Goal: Task Accomplishment & Management: Manage account settings

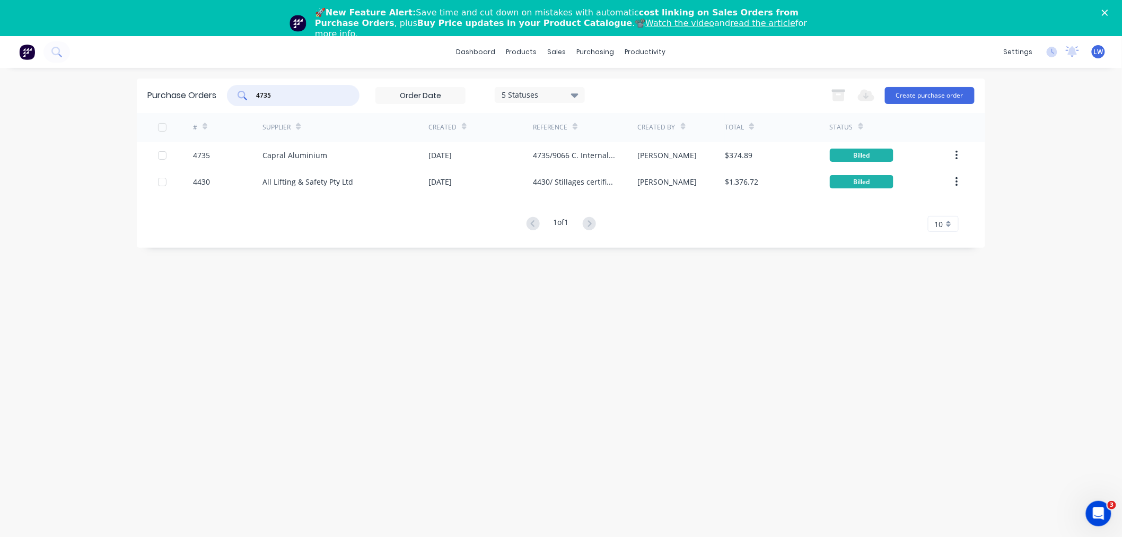
click at [297, 97] on input "4735" at bounding box center [299, 95] width 88 height 11
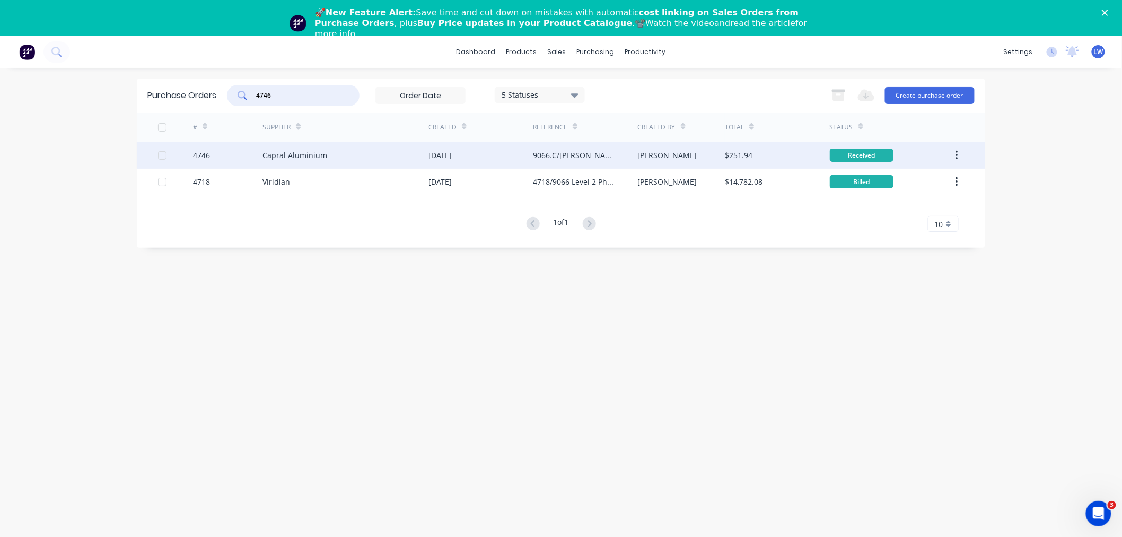
type input "4746"
click at [526, 152] on div "[DATE]" at bounding box center [481, 155] width 105 height 27
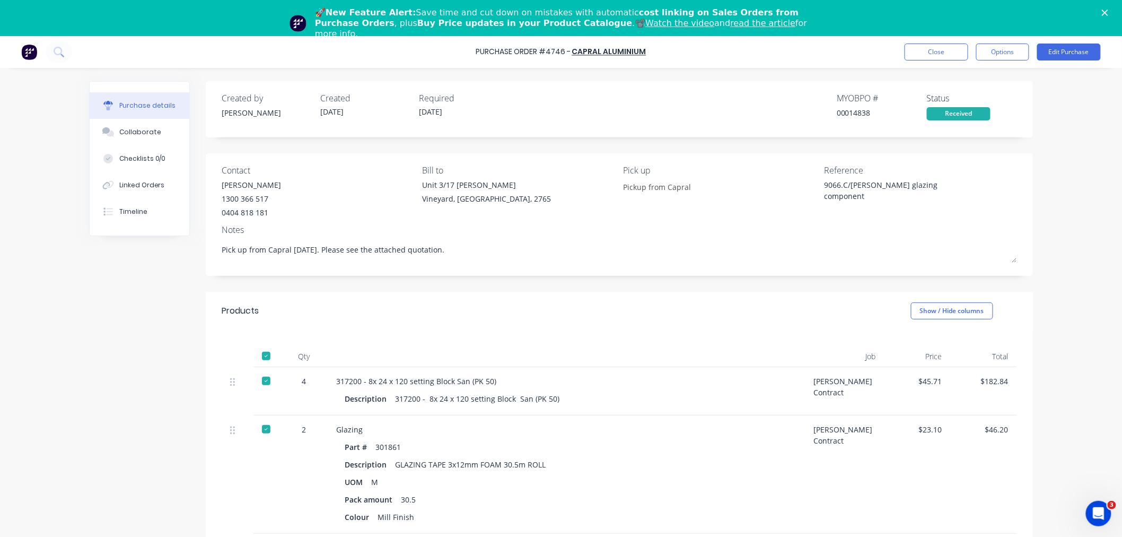
click at [824, 183] on div "9066.C/William Clarke glazing component" at bounding box center [890, 192] width 133 height 27
click at [1076, 46] on button "Edit Purchase" at bounding box center [1070, 51] width 64 height 17
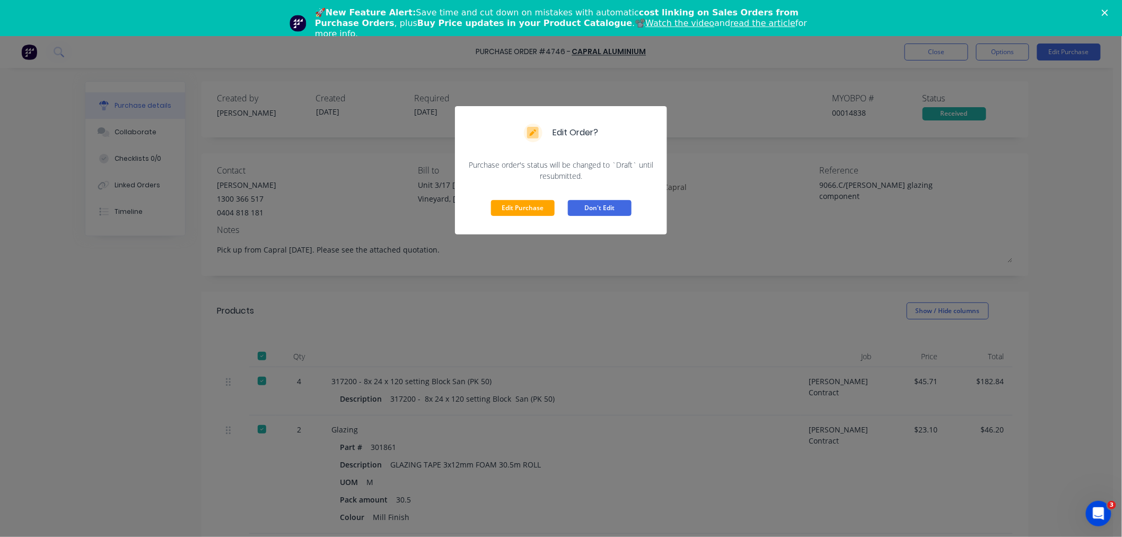
click at [589, 205] on button "Don't Edit" at bounding box center [600, 208] width 64 height 16
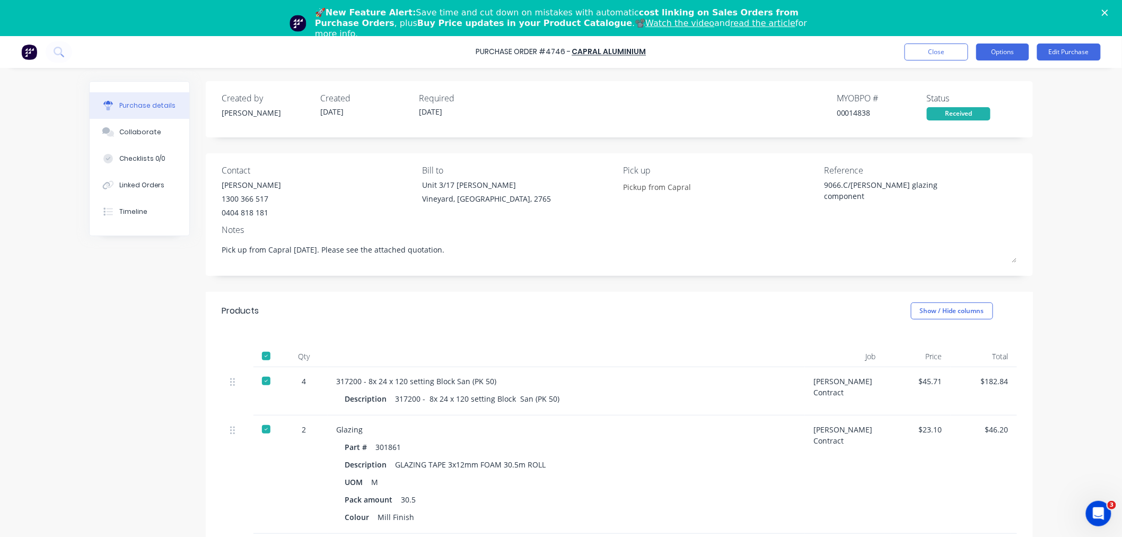
click at [1012, 57] on button "Options" at bounding box center [1003, 51] width 53 height 17
click at [984, 102] on div "Convert to Bill" at bounding box center [979, 99] width 82 height 15
type textarea "x"
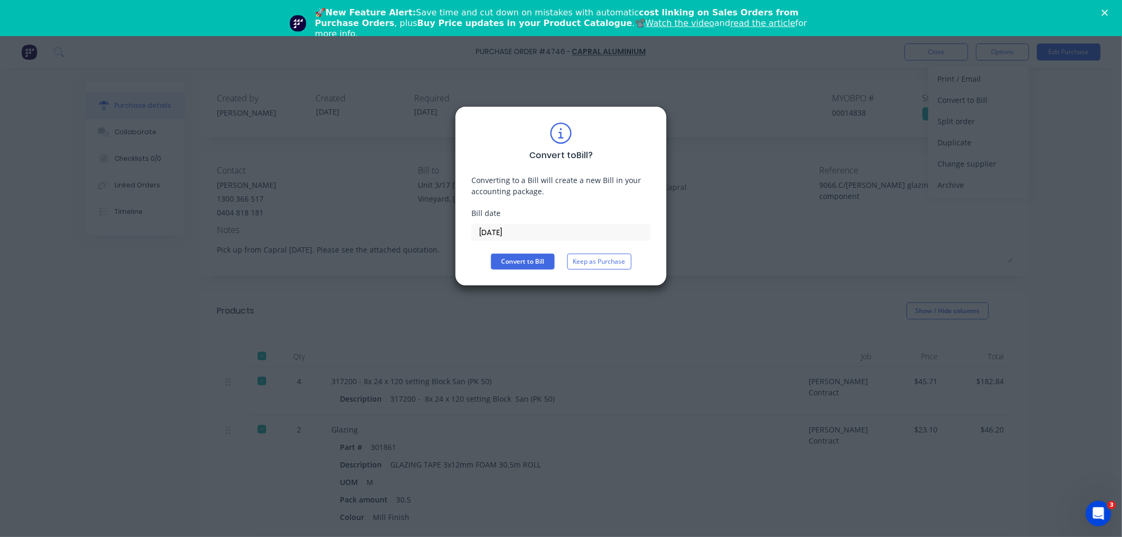
click at [536, 230] on input "25/09/25" at bounding box center [561, 232] width 178 height 16
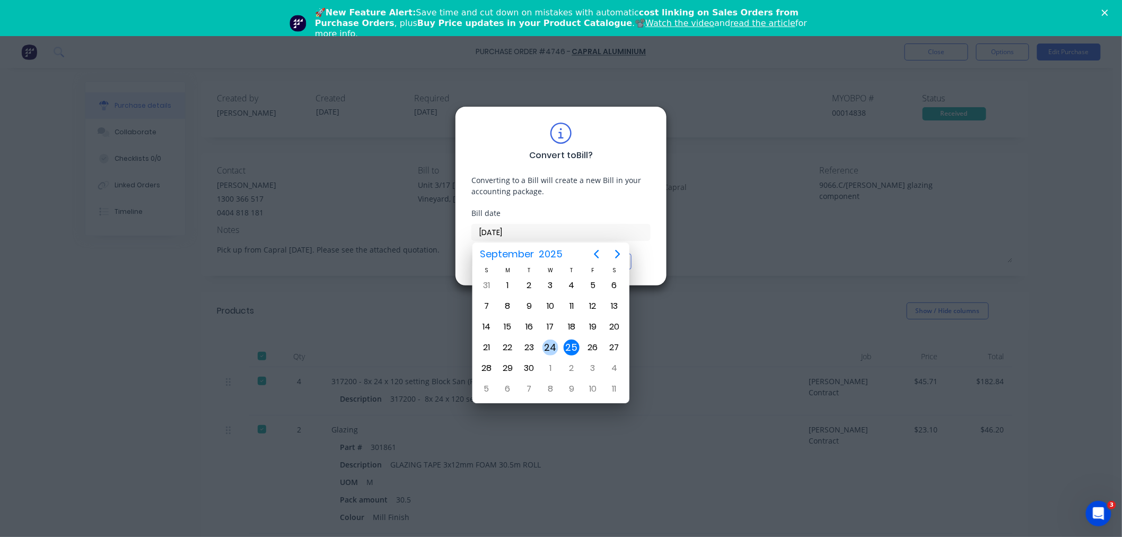
click at [549, 348] on div "24" at bounding box center [551, 348] width 16 height 16
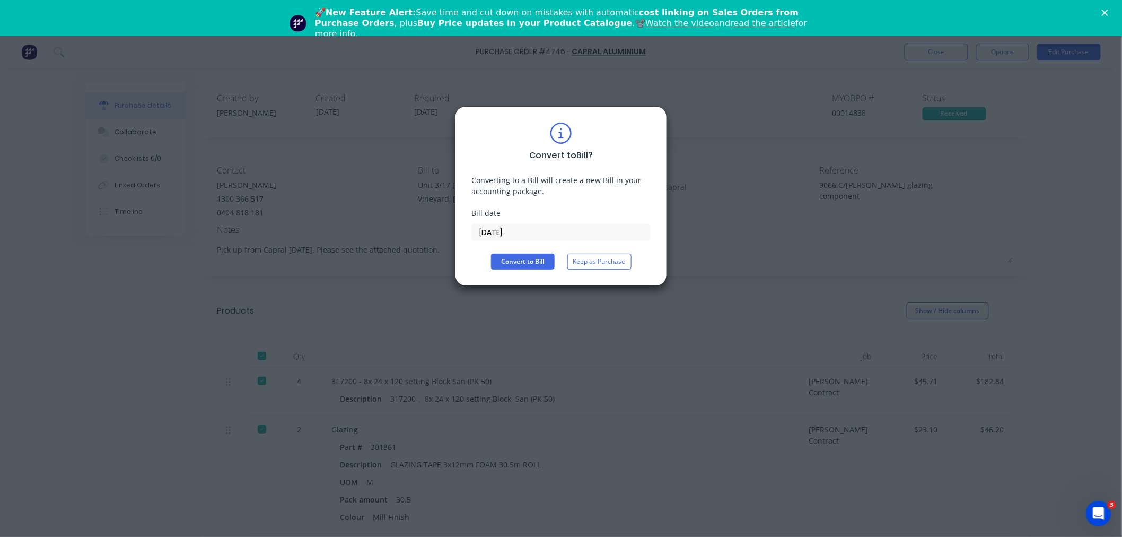
type input "24/09/25"
click at [531, 263] on button "Convert to Bill" at bounding box center [523, 262] width 64 height 16
type textarea "x"
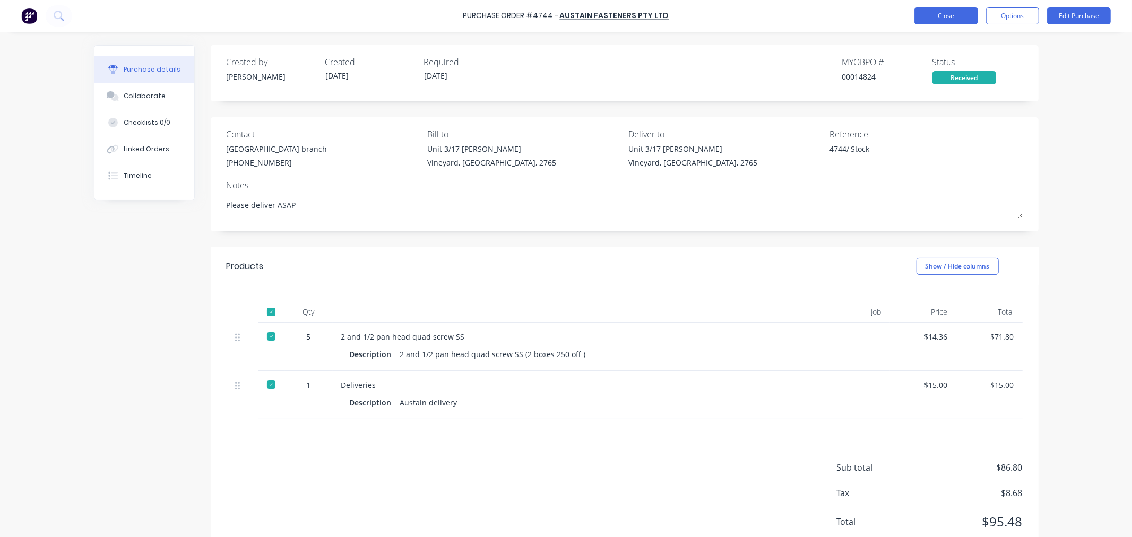
click at [969, 14] on button "Close" at bounding box center [946, 15] width 64 height 17
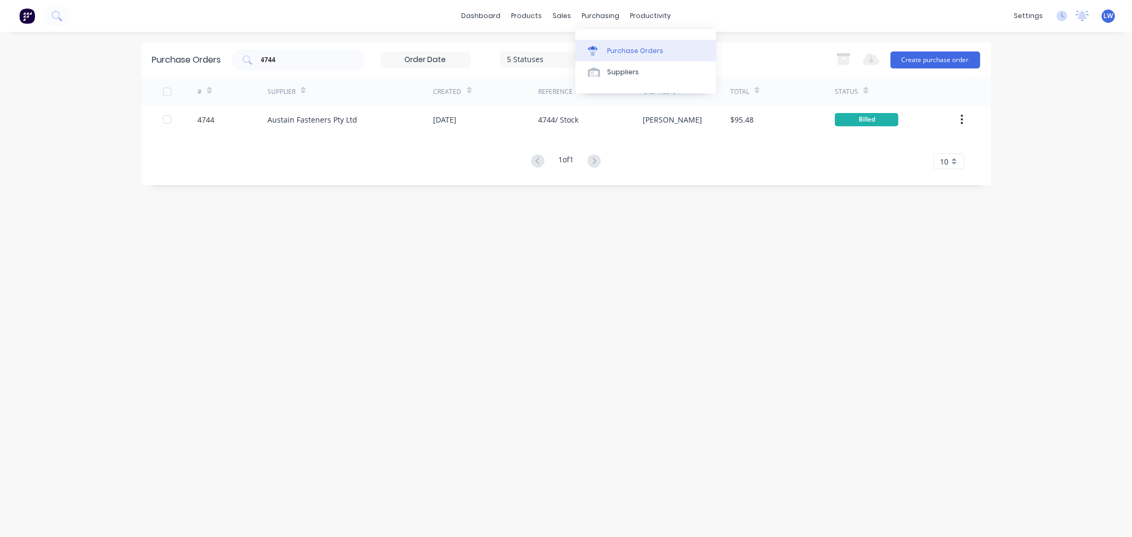
click at [608, 49] on div "Purchase Orders" at bounding box center [635, 51] width 56 height 10
click at [608, 50] on div "Purchase Orders" at bounding box center [635, 51] width 56 height 10
drag, startPoint x: 314, startPoint y: 59, endPoint x: 205, endPoint y: 50, distance: 109.1
click at [223, 55] on div "Purchase Orders 4744 5 Statuses 5 Statuses Export to Excel (XLSX) Create purcha…" at bounding box center [566, 59] width 849 height 34
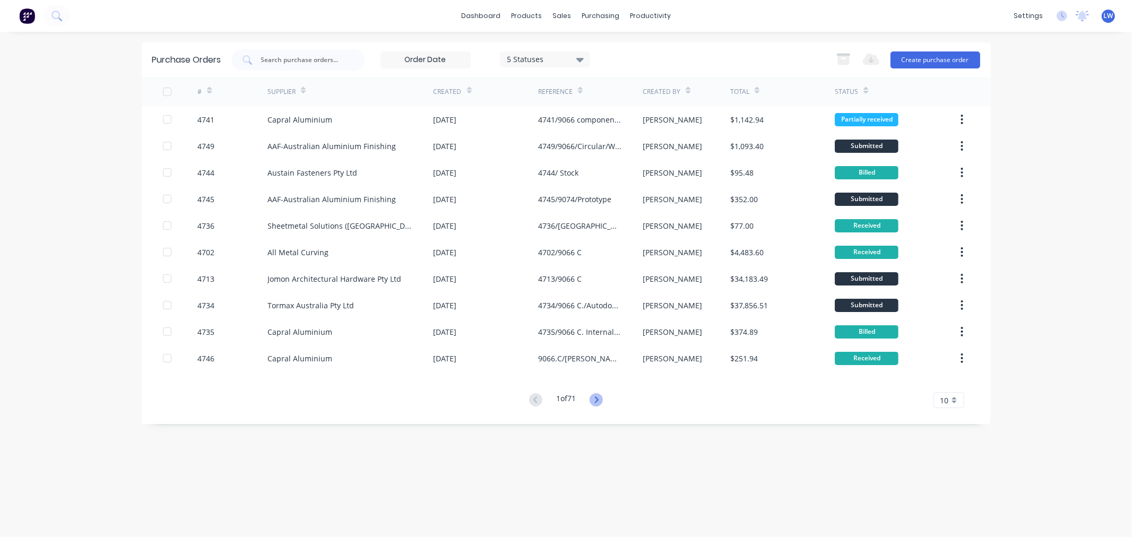
click at [601, 401] on icon at bounding box center [595, 399] width 13 height 13
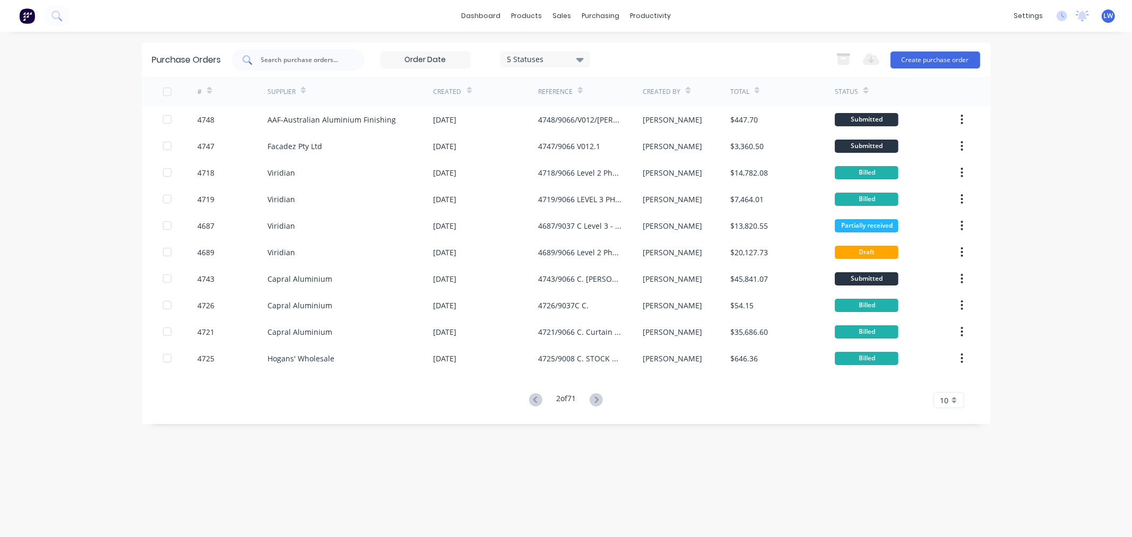
click at [299, 56] on input "text" at bounding box center [304, 60] width 88 height 11
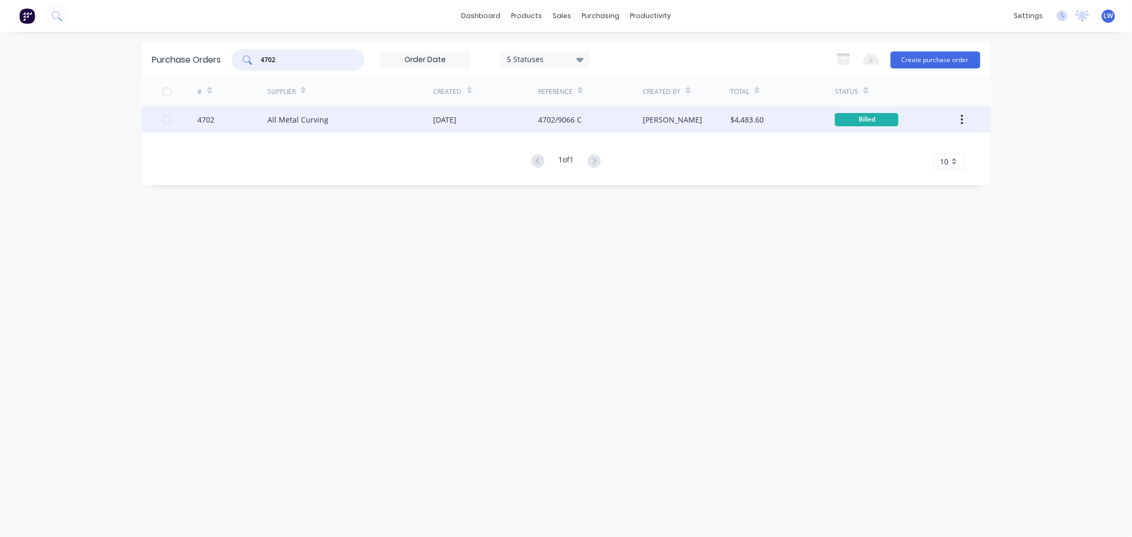
type input "4702"
click at [283, 117] on div "All Metal Curving" at bounding box center [297, 119] width 61 height 11
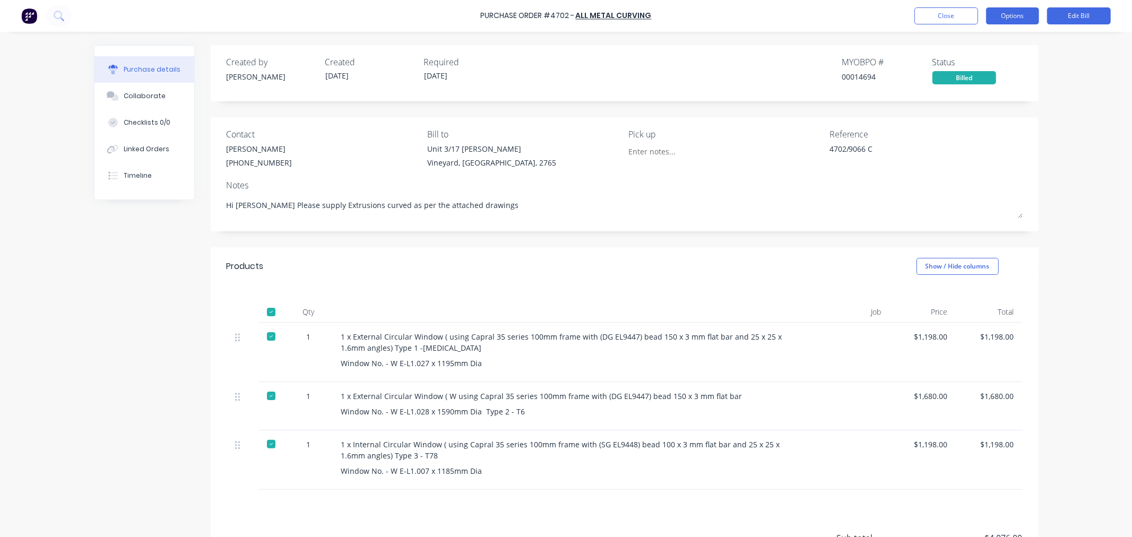
click at [1019, 18] on button "Options" at bounding box center [1012, 15] width 53 height 17
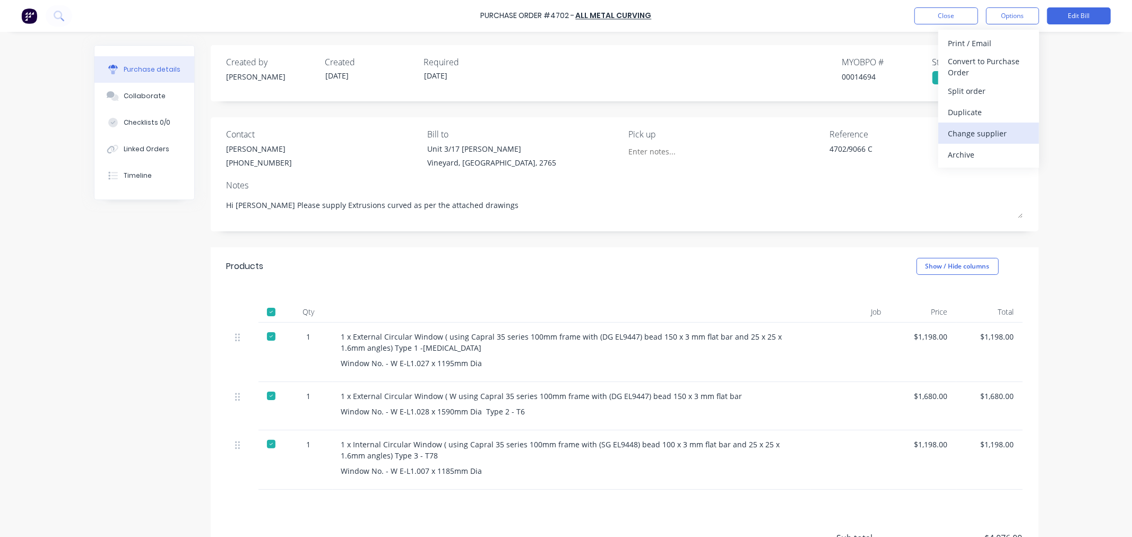
click at [989, 130] on div "Change supplier" at bounding box center [988, 133] width 82 height 15
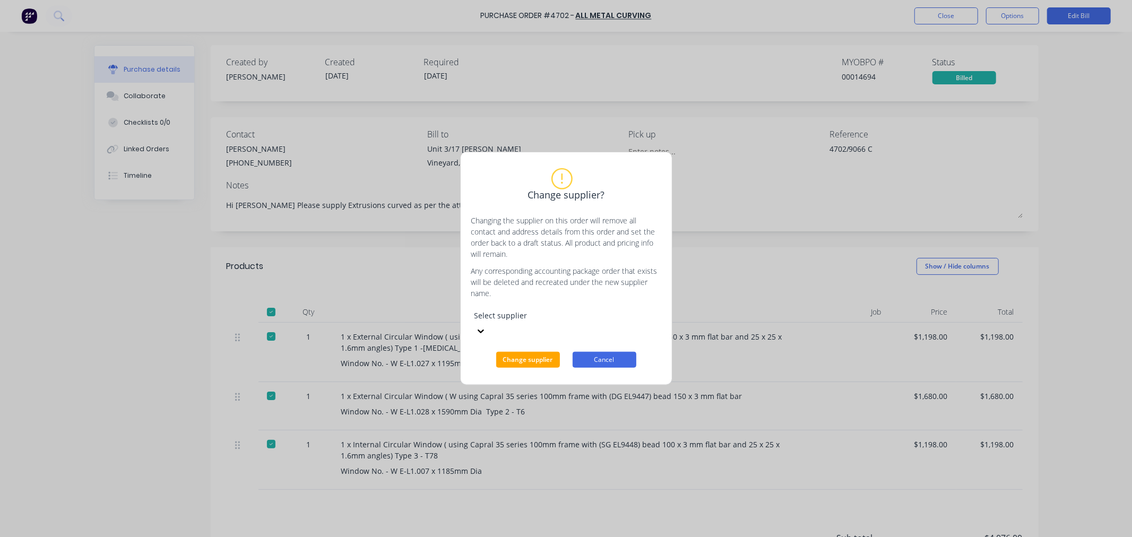
click at [601, 352] on button "Cancel" at bounding box center [604, 360] width 64 height 16
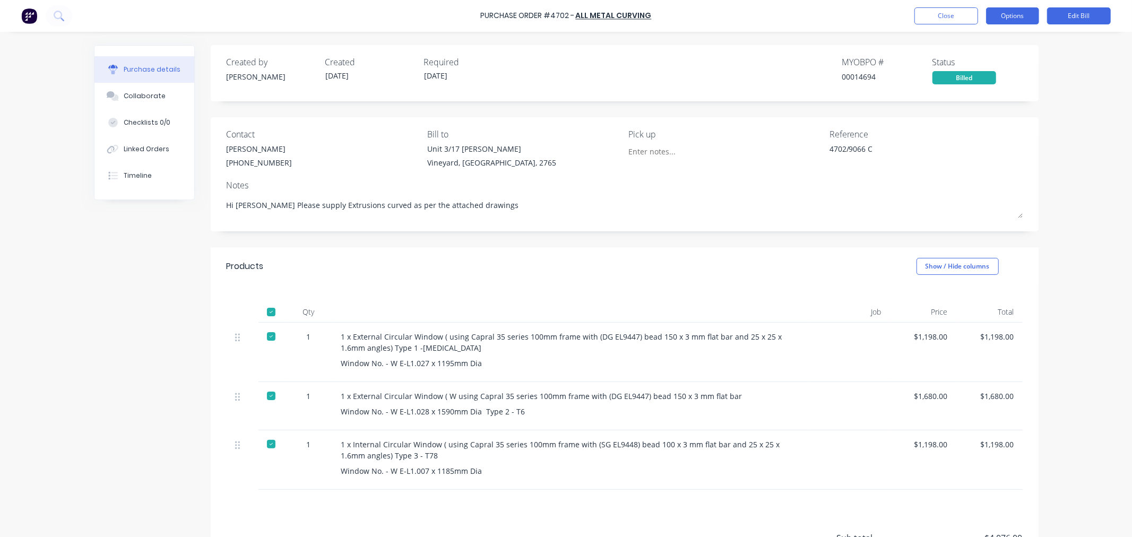
click at [1022, 19] on button "Options" at bounding box center [1012, 15] width 53 height 17
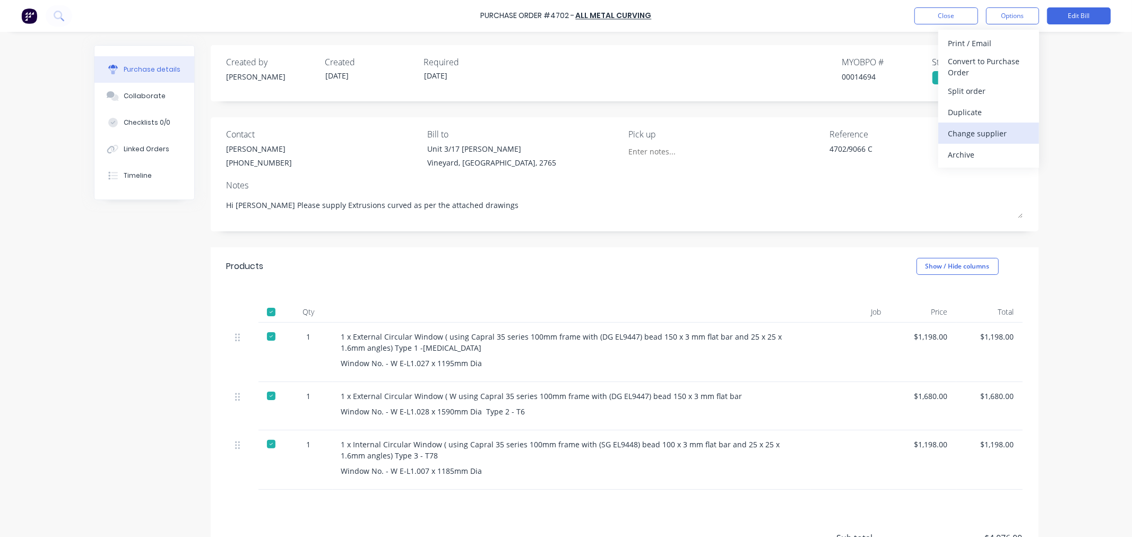
click at [1001, 133] on div "Change supplier" at bounding box center [988, 133] width 82 height 15
type textarea "x"
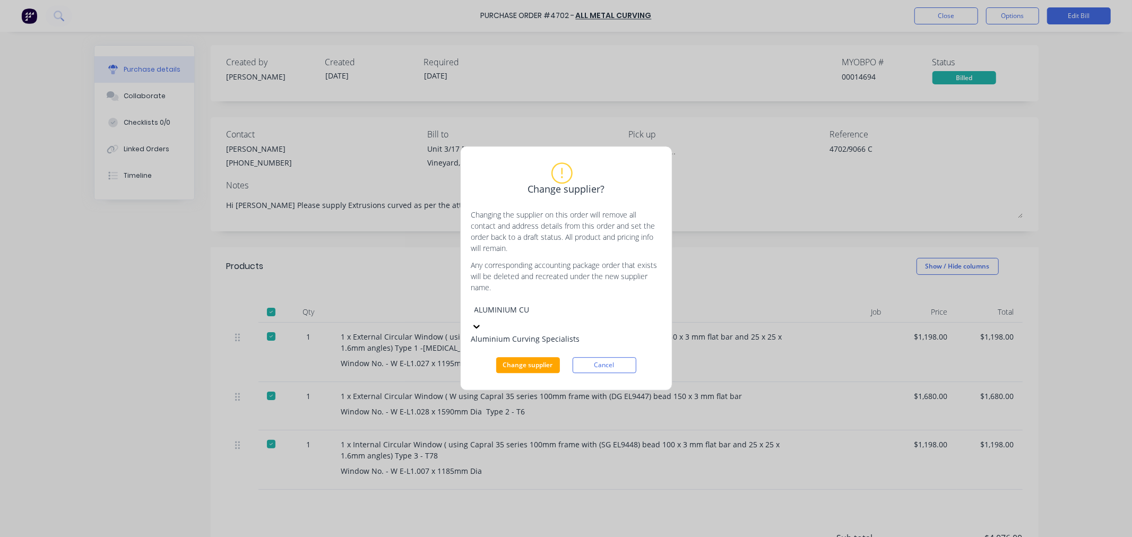
type input "ALUMINIUM CUR"
click at [596, 345] on div "Aluminium Curving Specialists" at bounding box center [550, 339] width 159 height 11
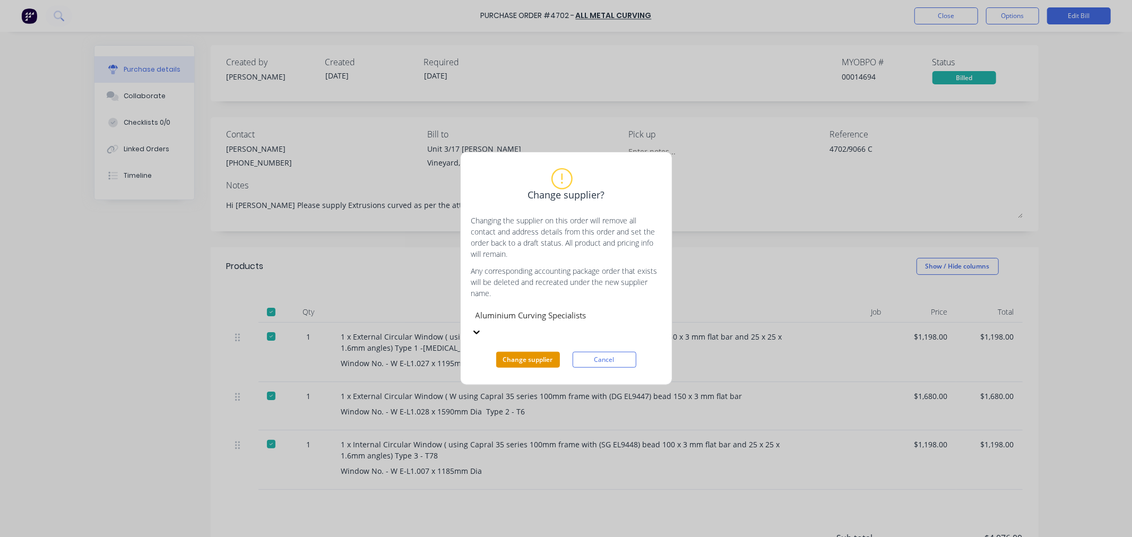
click at [510, 352] on button "Change supplier" at bounding box center [528, 360] width 64 height 16
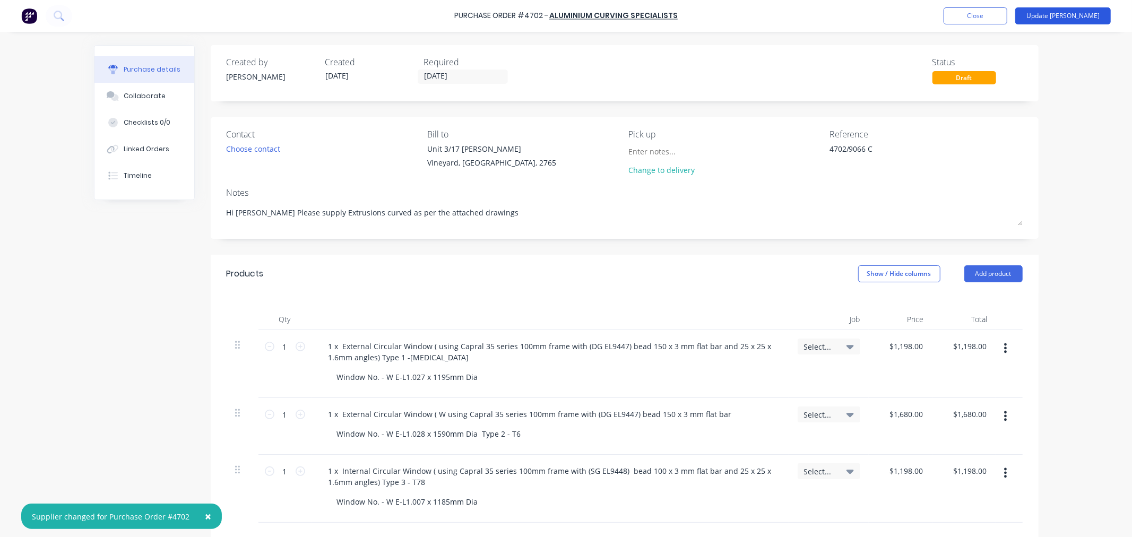
click at [1089, 16] on button "Update Bill" at bounding box center [1062, 15] width 95 height 17
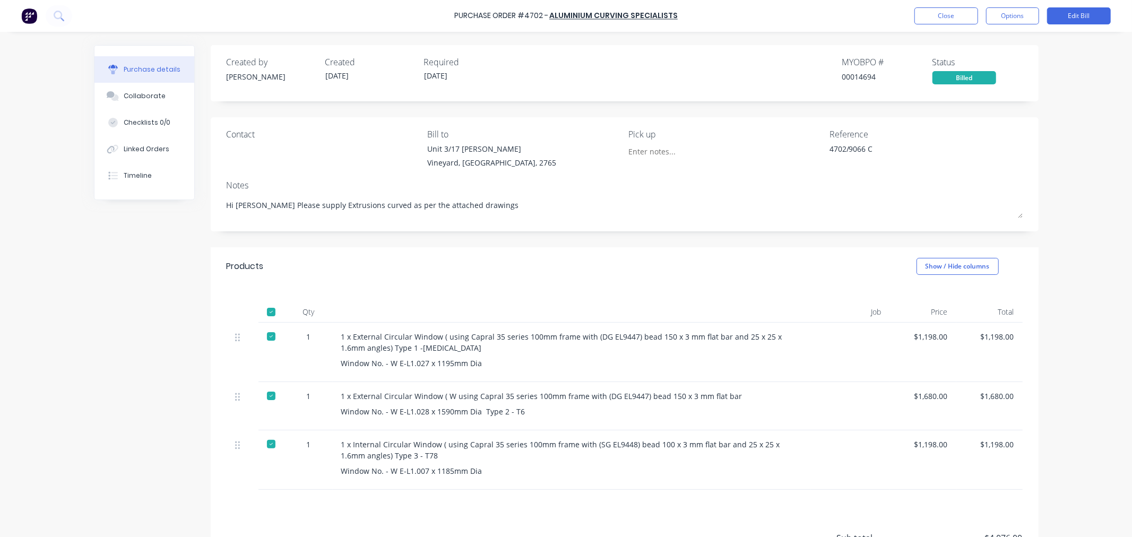
type textarea "x"
click at [130, 176] on div "Timeline" at bounding box center [138, 176] width 28 height 10
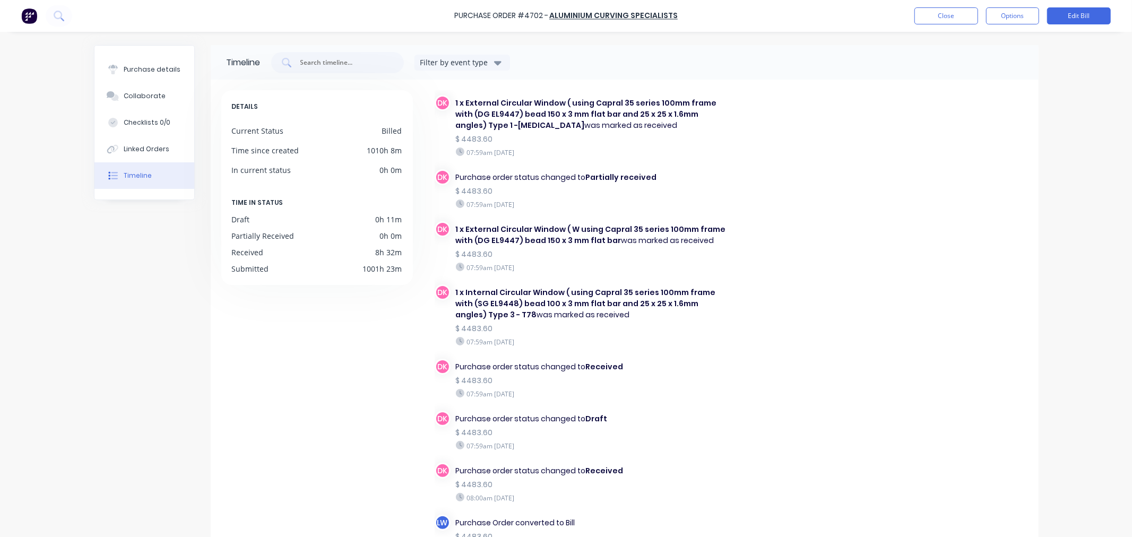
scroll to position [354, 0]
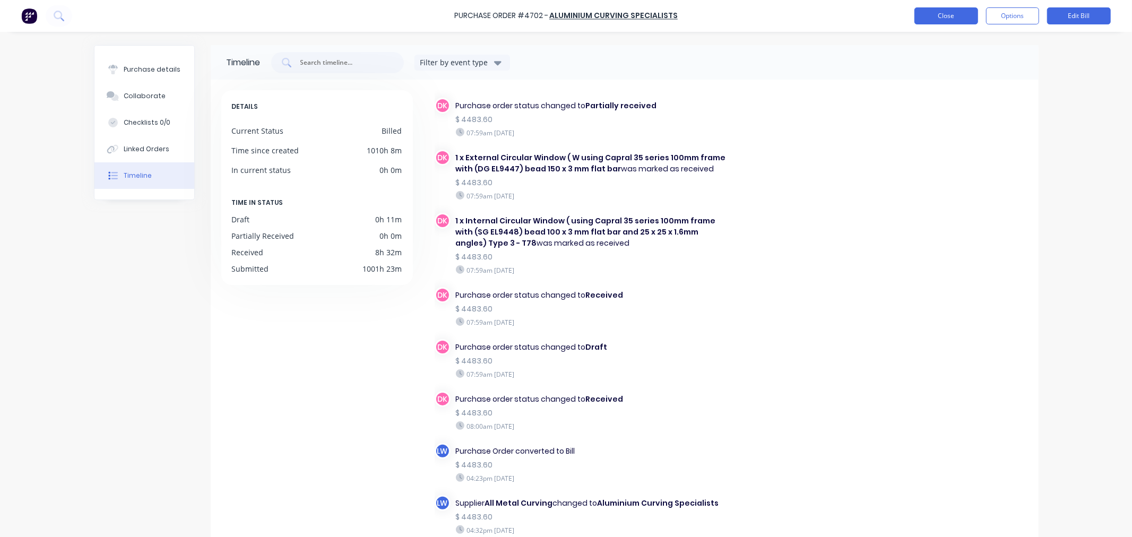
click at [959, 17] on button "Close" at bounding box center [946, 15] width 64 height 17
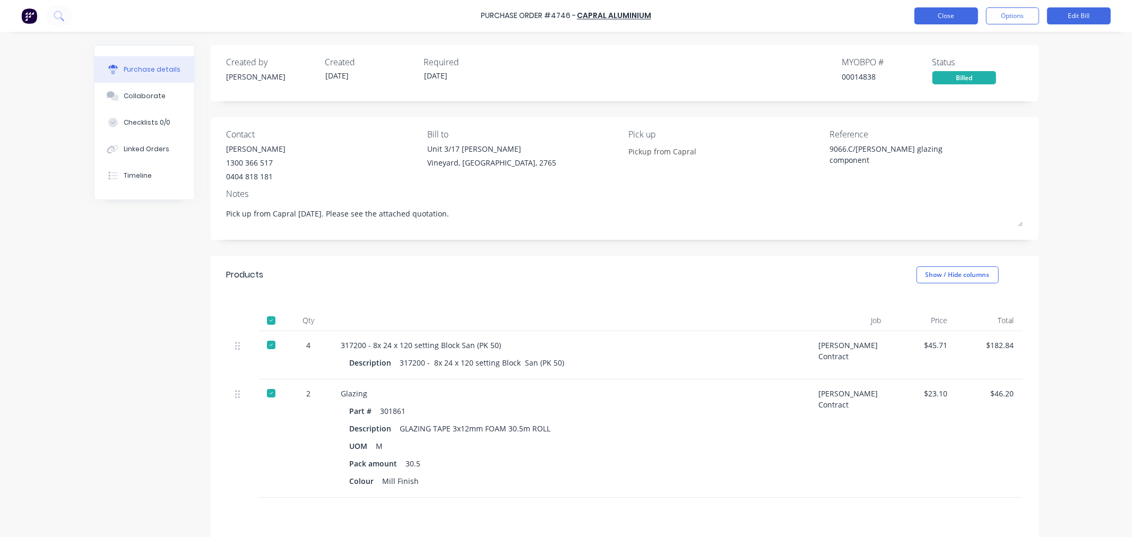
click at [942, 18] on button "Close" at bounding box center [946, 15] width 64 height 17
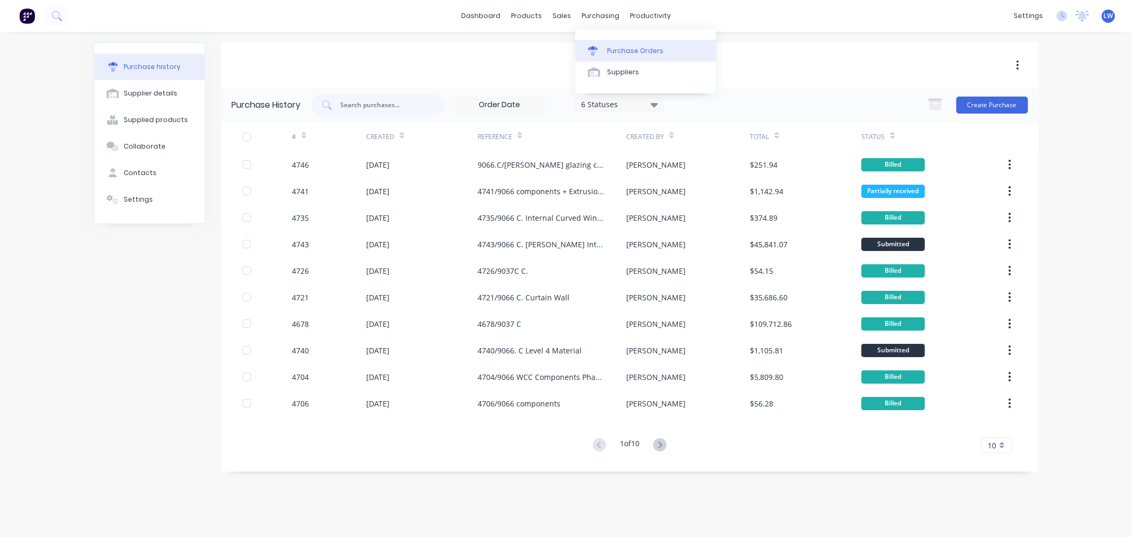
click at [611, 52] on div "Purchase Orders" at bounding box center [635, 51] width 56 height 10
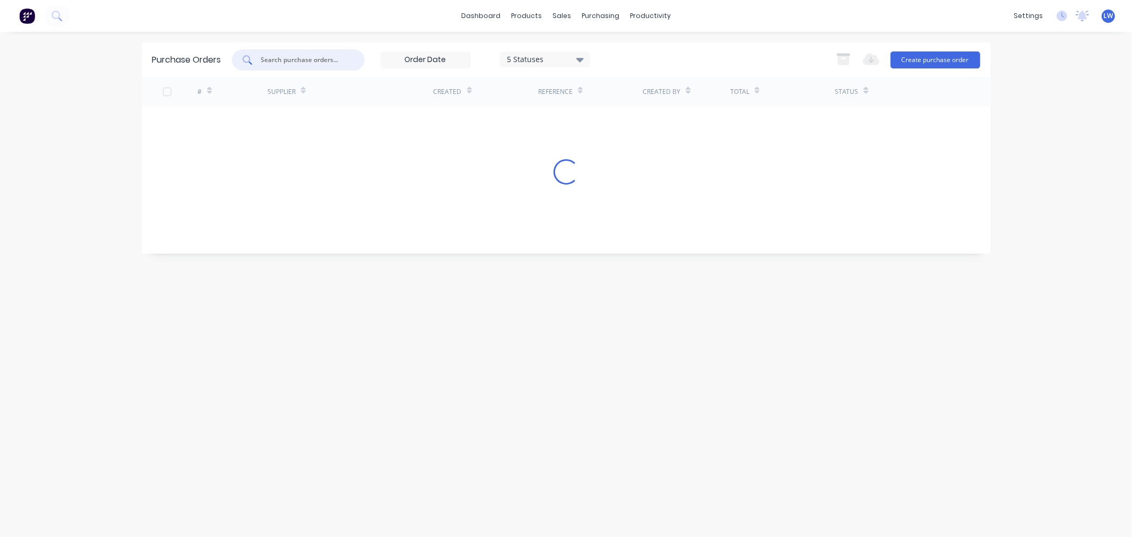
click at [300, 56] on input "text" at bounding box center [304, 60] width 88 height 11
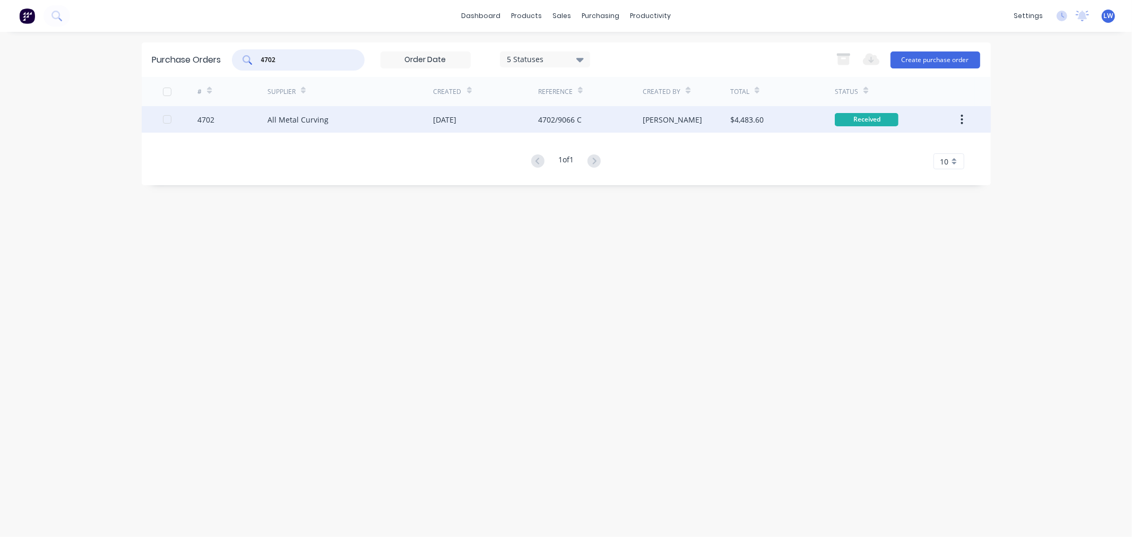
type input "4702"
click at [457, 118] on div "[DATE]" at bounding box center [444, 119] width 23 height 11
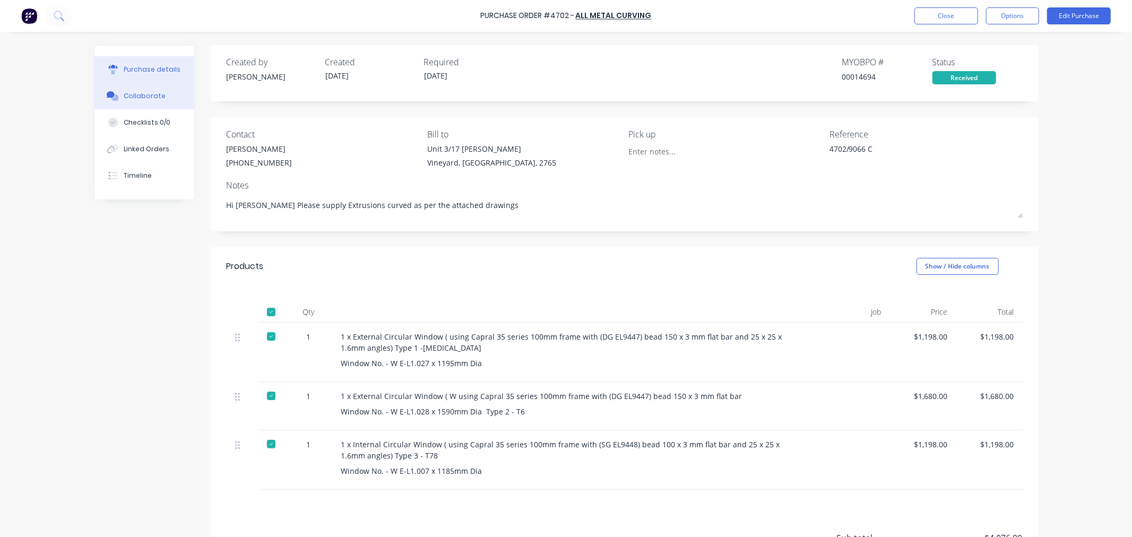
click at [151, 103] on button "Collaborate" at bounding box center [144, 96] width 100 height 27
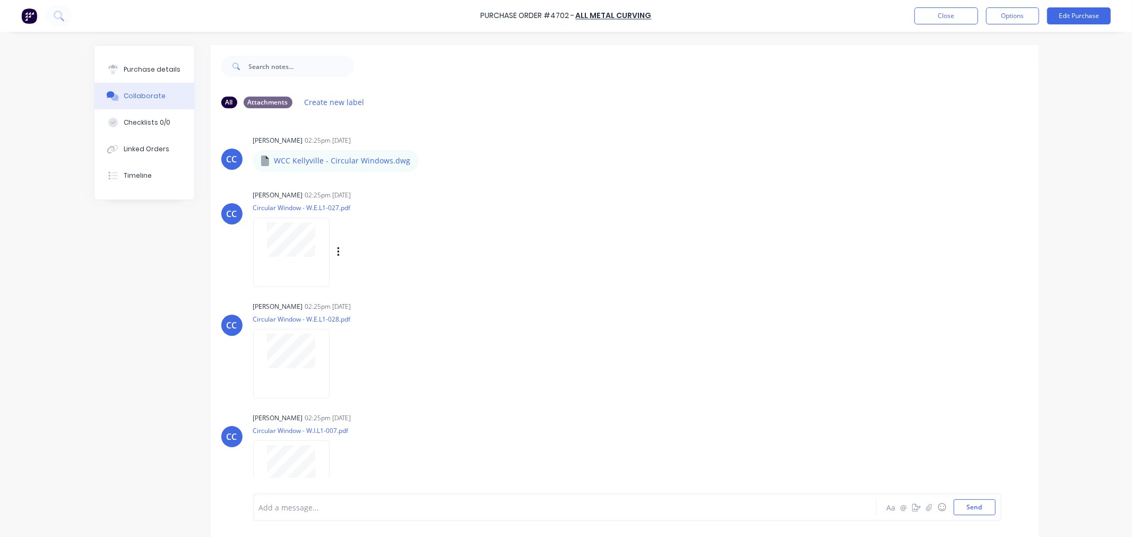
scroll to position [132, 0]
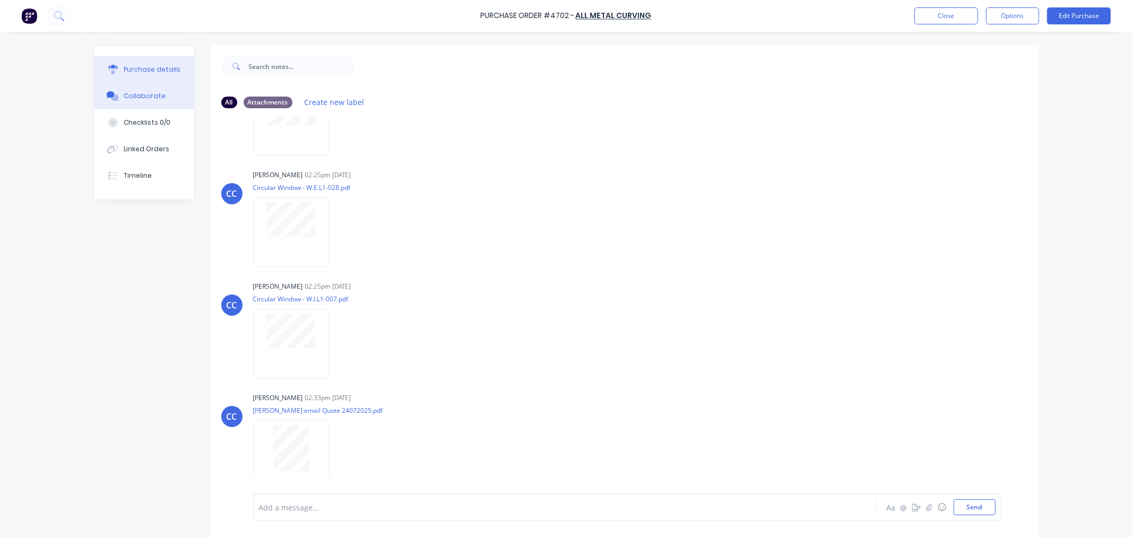
click at [130, 66] on div "Purchase details" at bounding box center [152, 70] width 57 height 10
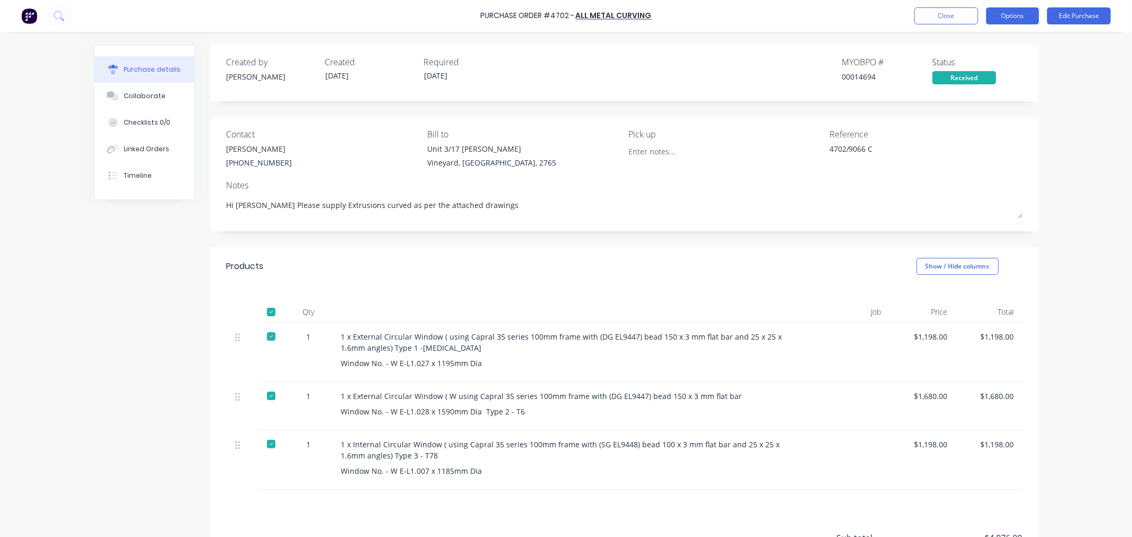
click at [1016, 11] on button "Options" at bounding box center [1012, 15] width 53 height 17
click at [962, 60] on div "Convert to Bill" at bounding box center [988, 64] width 82 height 15
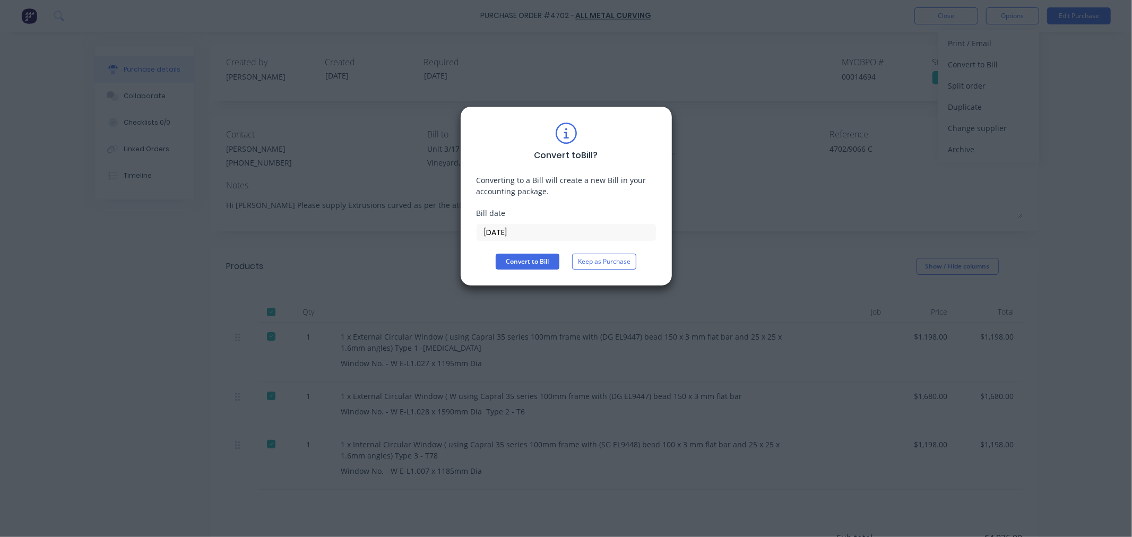
type textarea "x"
click at [534, 237] on input "25/09/25" at bounding box center [566, 232] width 178 height 16
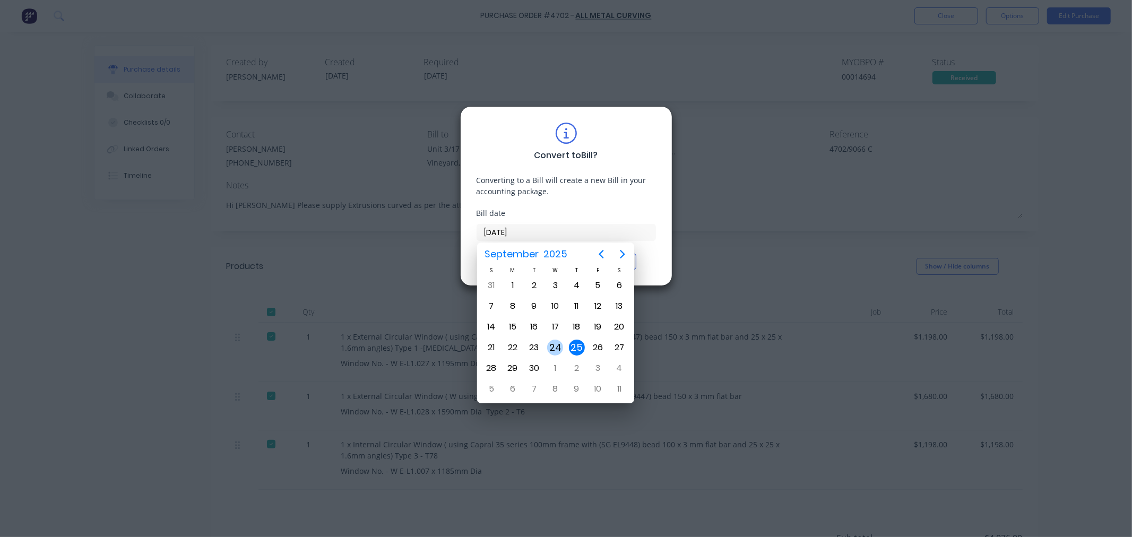
click at [560, 348] on div "24" at bounding box center [555, 348] width 16 height 16
type input "24/09/25"
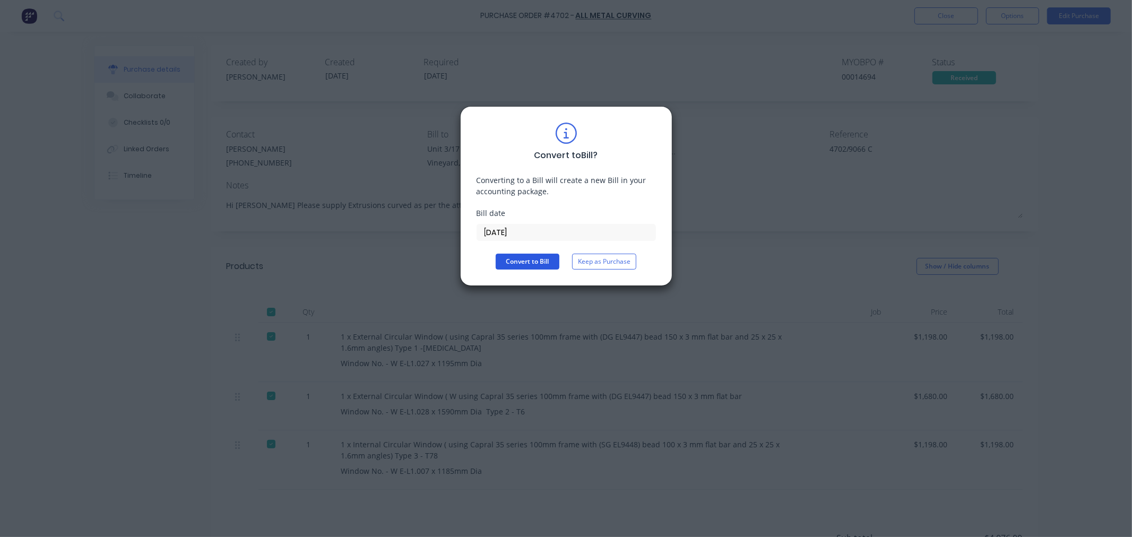
drag, startPoint x: 529, startPoint y: 262, endPoint x: 506, endPoint y: 256, distance: 23.9
click at [529, 261] on button "Convert to Bill" at bounding box center [527, 262] width 64 height 16
type textarea "x"
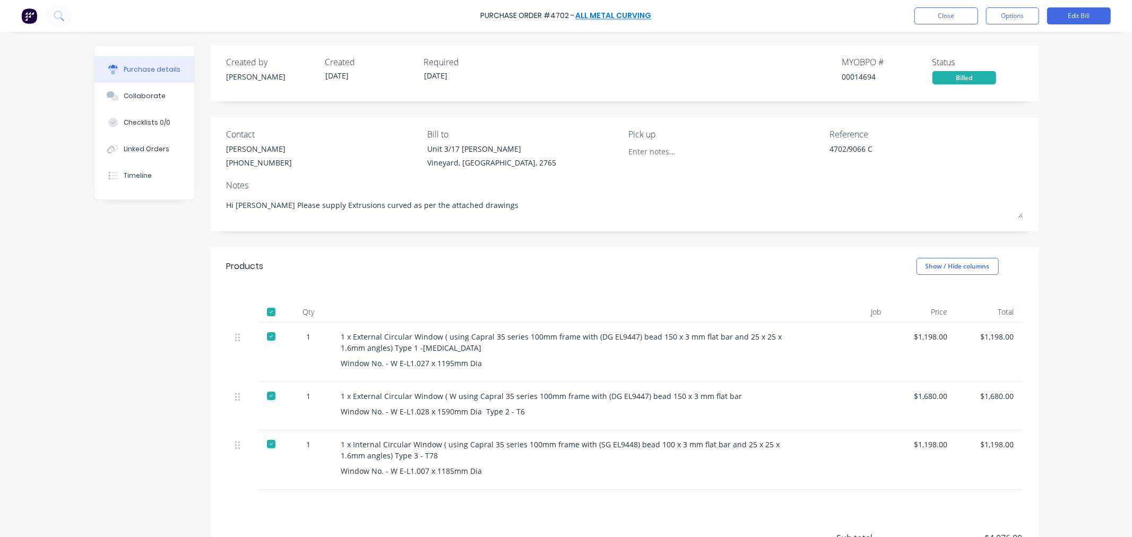
click at [626, 12] on link "All Metal Curving" at bounding box center [614, 16] width 76 height 11
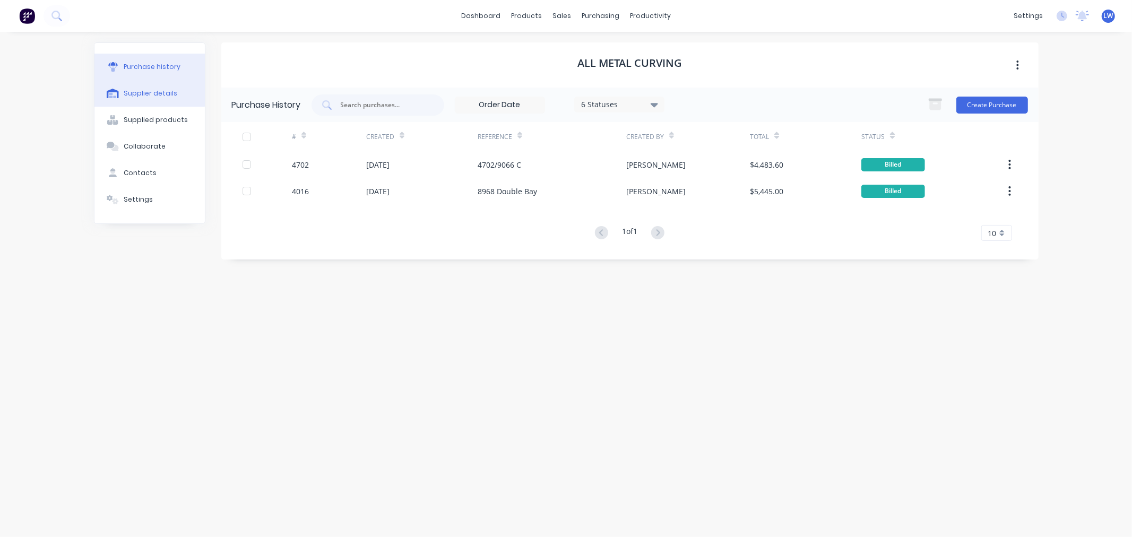
click at [154, 93] on div "Supplier details" at bounding box center [151, 94] width 54 height 10
select select "AU"
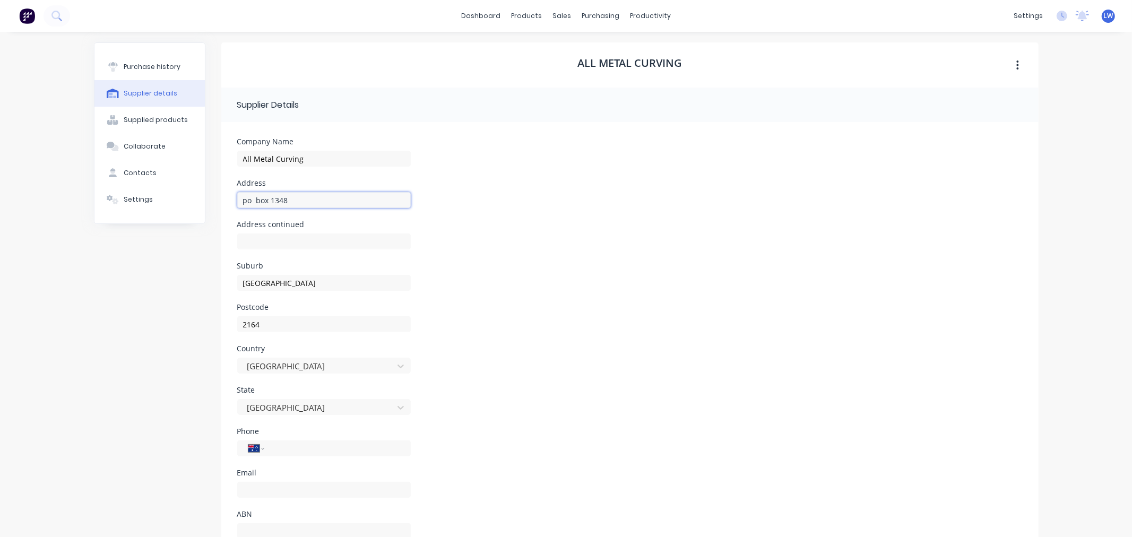
click at [274, 201] on input "po box 1348" at bounding box center [323, 200] width 173 height 16
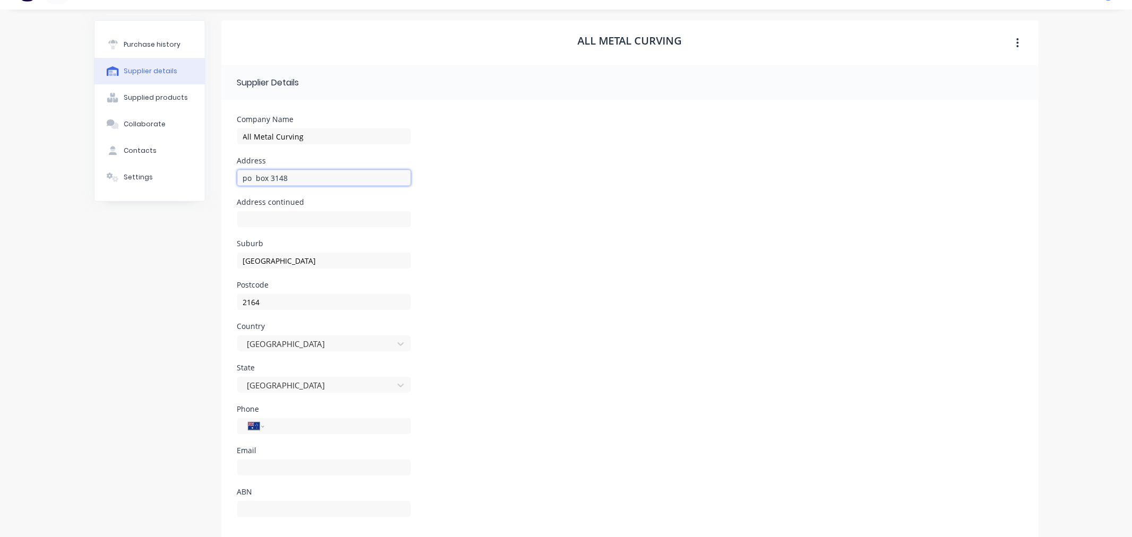
scroll to position [41, 0]
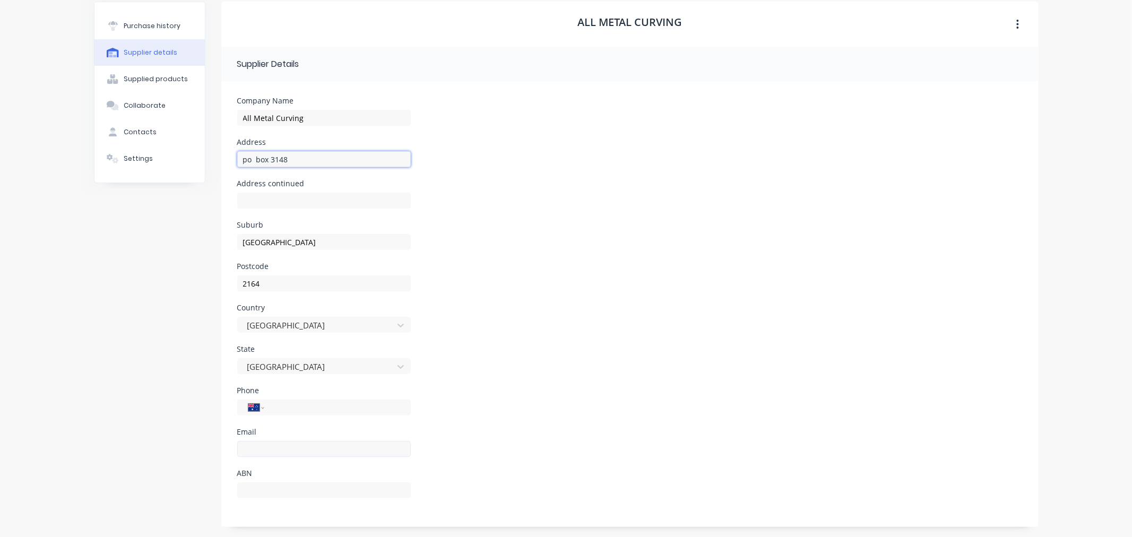
type input "po box 3148"
click at [258, 445] on input at bounding box center [323, 449] width 173 height 16
click at [845, 160] on div "Address po box 3148" at bounding box center [629, 158] width 785 height 41
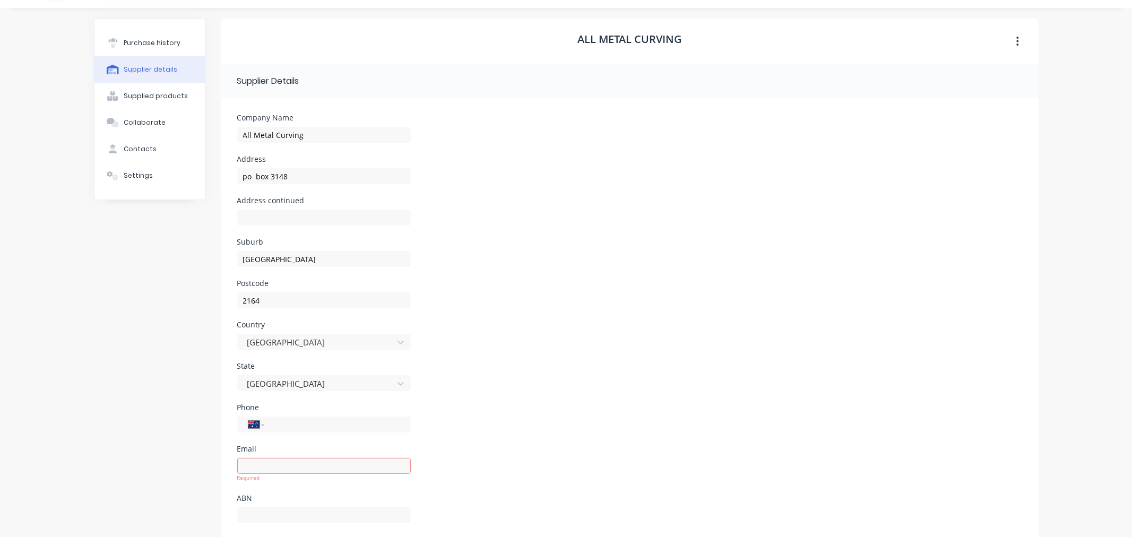
scroll to position [0, 0]
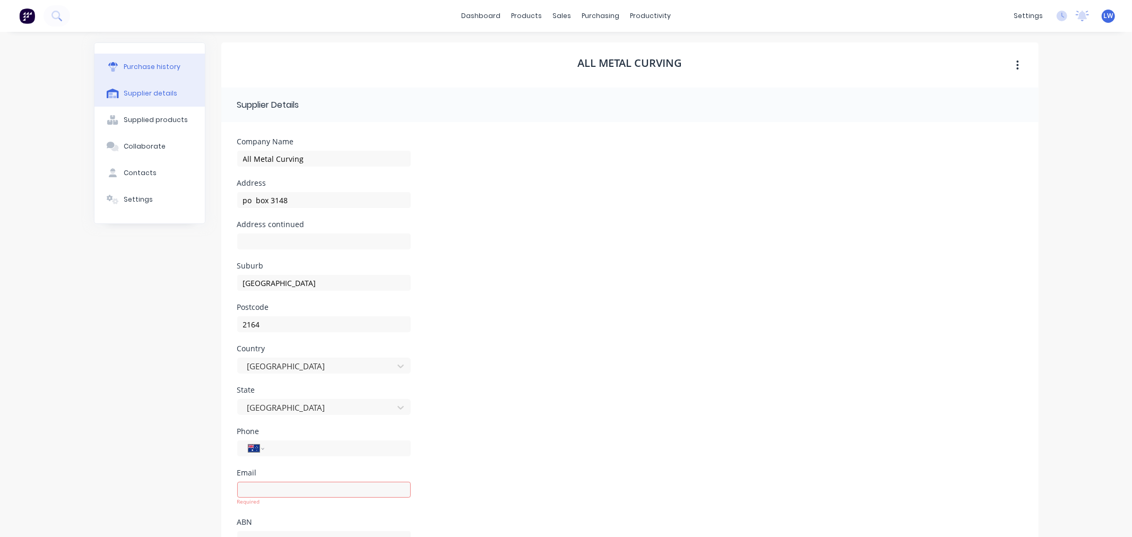
click at [166, 66] on div "Purchase history" at bounding box center [152, 67] width 57 height 10
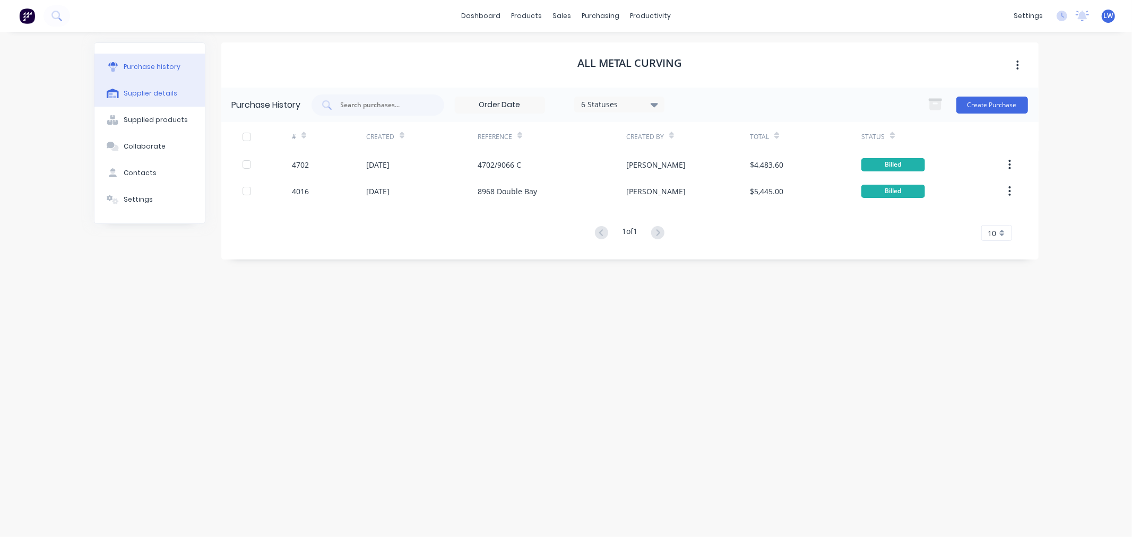
click at [137, 92] on div "Supplier details" at bounding box center [151, 94] width 54 height 10
select select "AU"
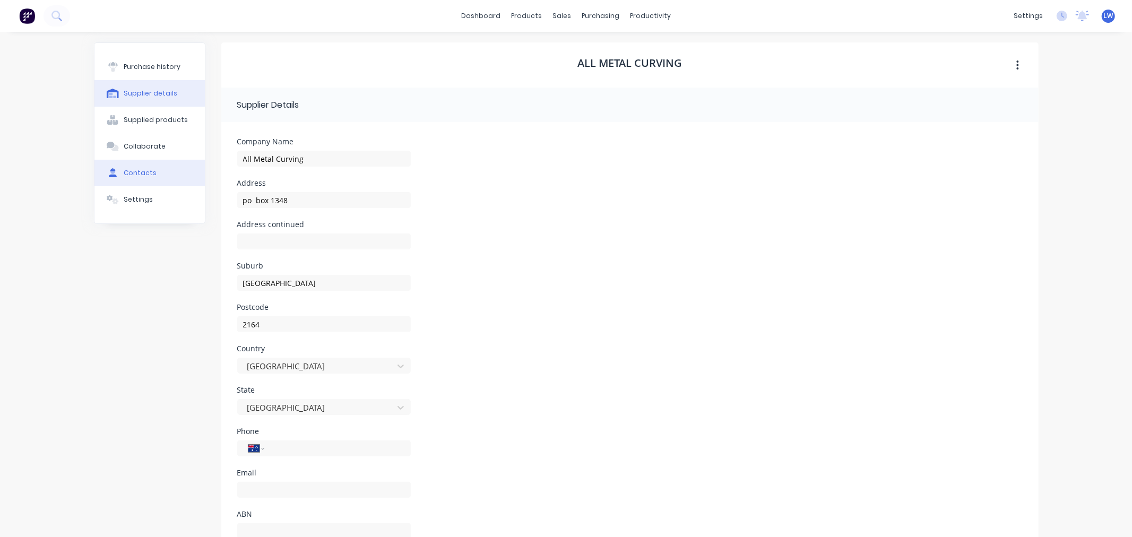
click at [134, 168] on button "Contacts" at bounding box center [149, 173] width 110 height 27
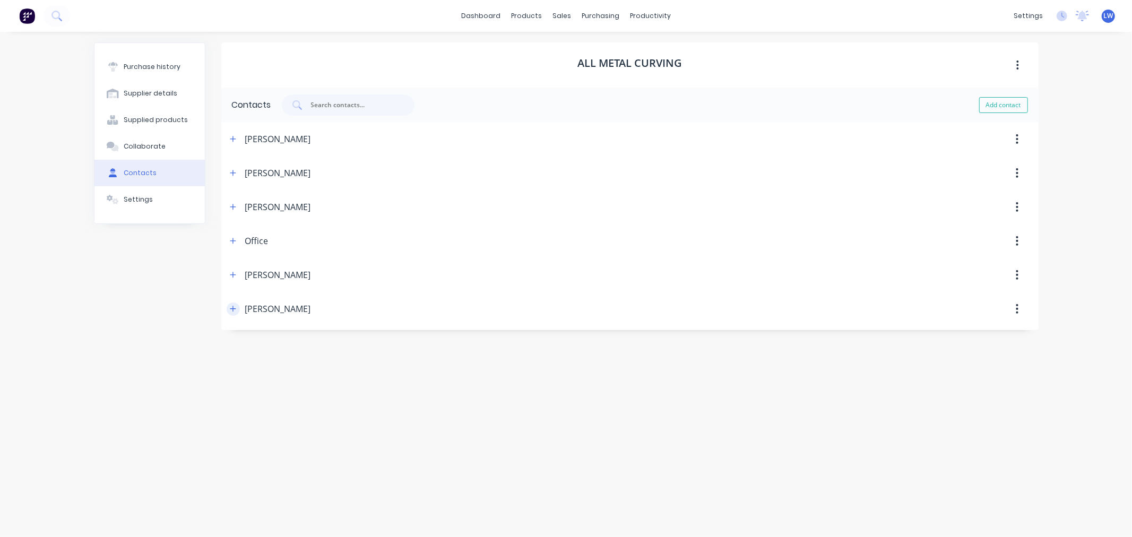
click at [234, 308] on icon "button" at bounding box center [233, 308] width 6 height 7
click at [1014, 308] on button "button" at bounding box center [1016, 308] width 25 height 19
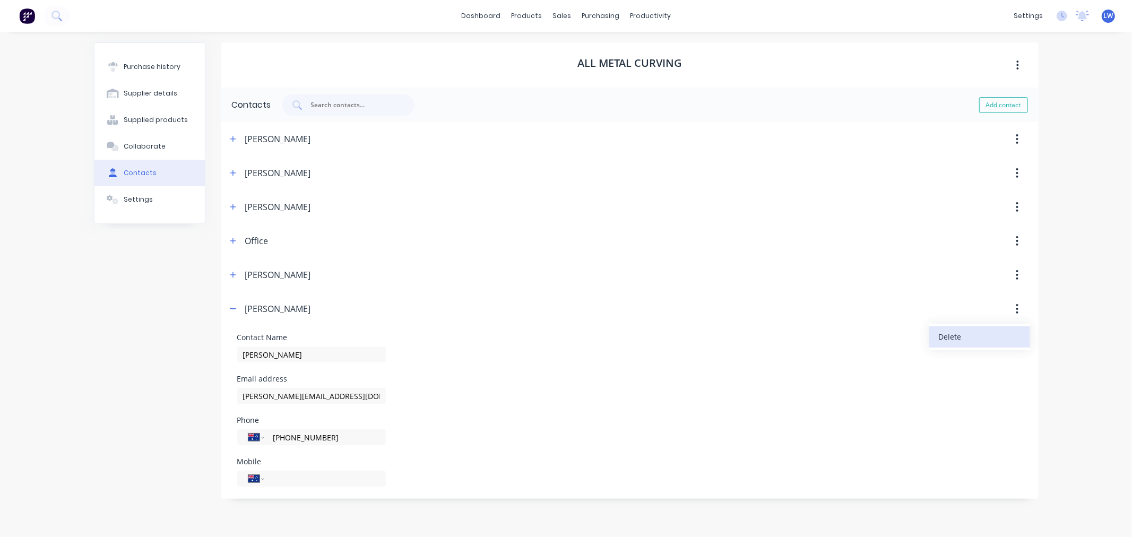
click at [941, 338] on div "Delete" at bounding box center [979, 336] width 82 height 15
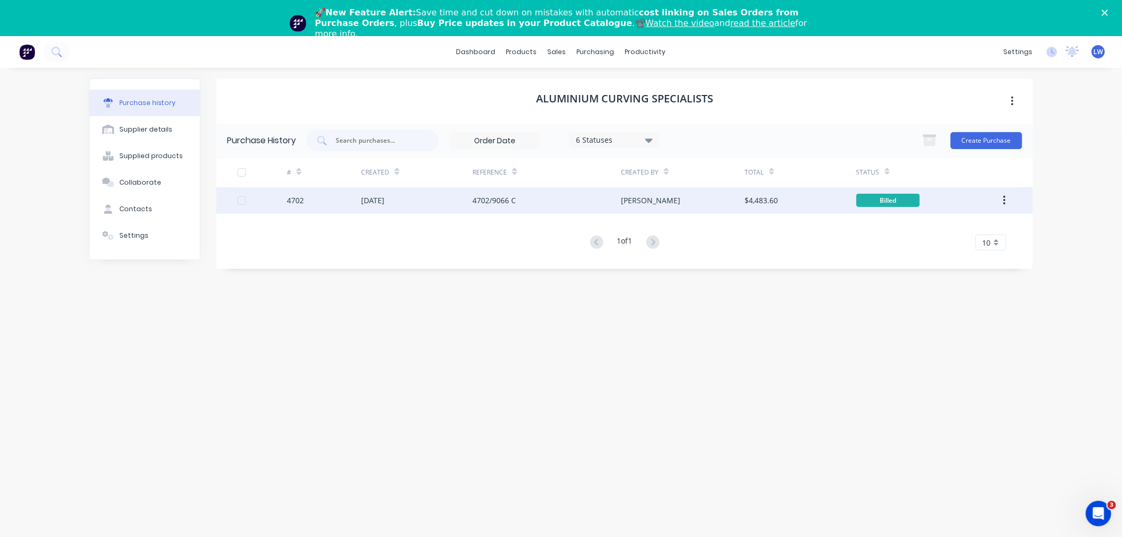
click at [382, 199] on div "[DATE]" at bounding box center [372, 200] width 23 height 11
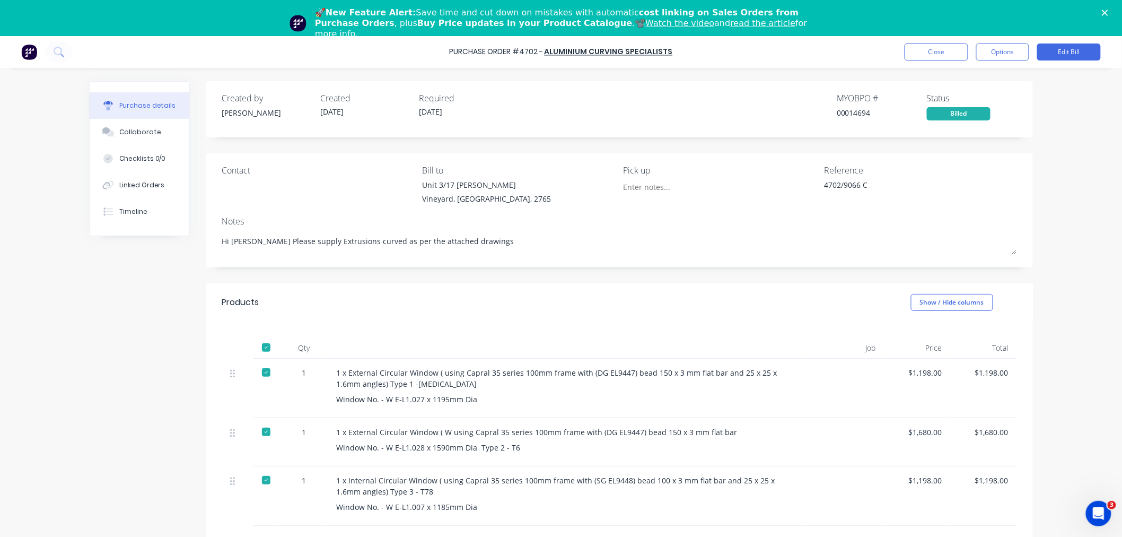
type textarea "x"
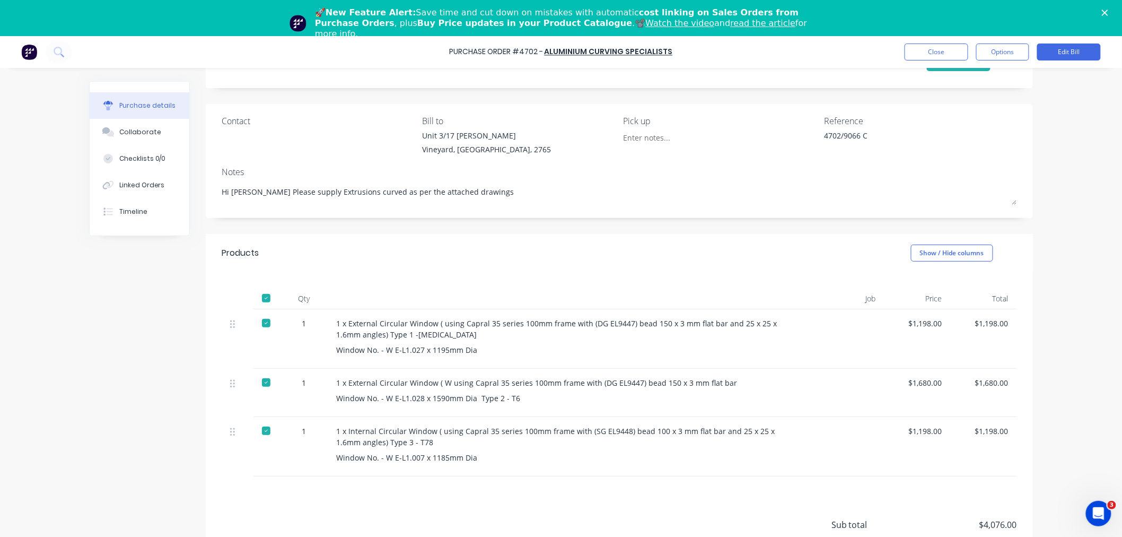
scroll to position [105, 0]
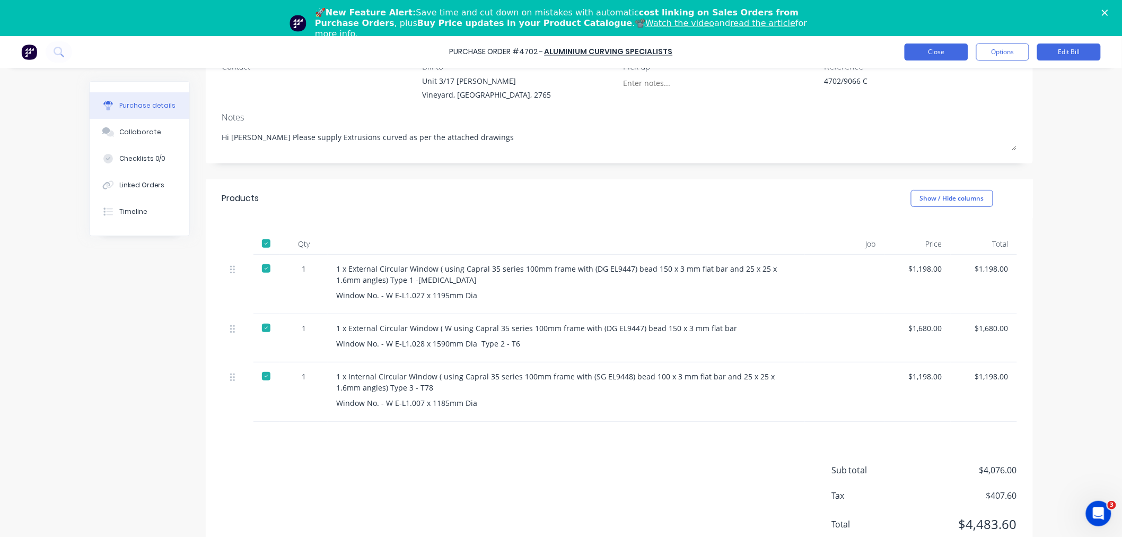
click at [928, 55] on button "Close" at bounding box center [937, 51] width 64 height 17
